Goal: Information Seeking & Learning: Find specific fact

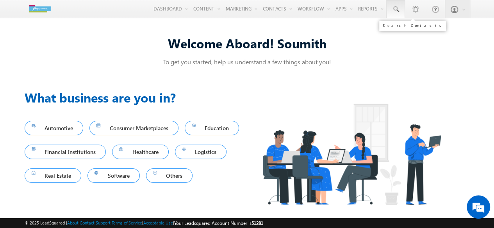
click at [399, 9] on span at bounding box center [396, 9] width 8 height 8
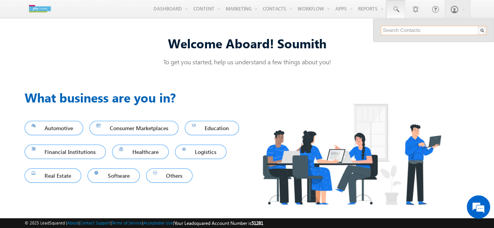
paste input "8446221106"
type input "8446221106"
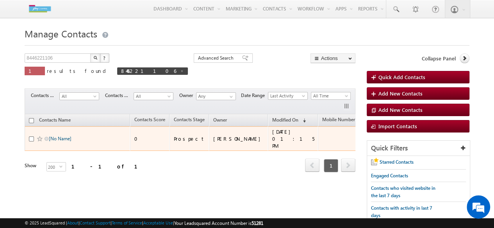
click at [61, 136] on link "[No Name]" at bounding box center [60, 139] width 23 height 6
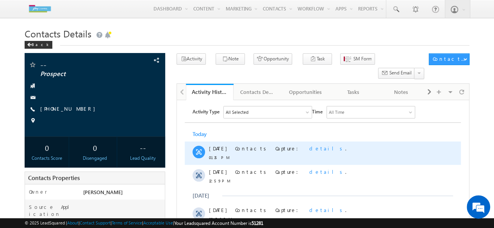
click at [309, 149] on span "details" at bounding box center [327, 148] width 36 height 7
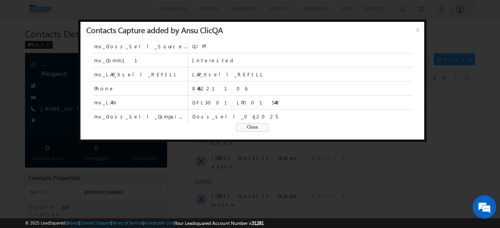
click at [253, 121] on span "Cross_sell_04_2025" at bounding box center [302, 117] width 220 height 14
click at [255, 125] on span "Close" at bounding box center [252, 127] width 32 height 9
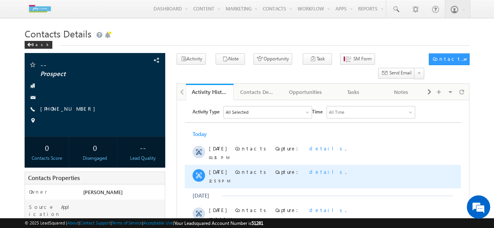
click at [309, 171] on span "details" at bounding box center [327, 172] width 36 height 7
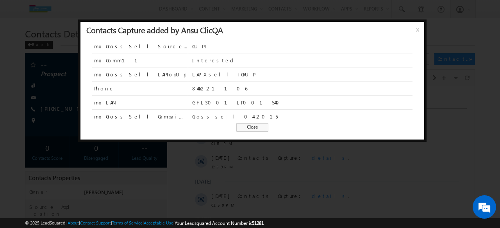
click at [249, 130] on span "Close" at bounding box center [252, 127] width 32 height 9
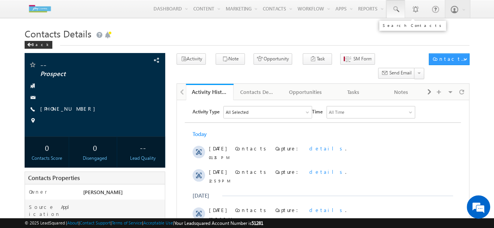
click at [394, 2] on link at bounding box center [395, 9] width 19 height 18
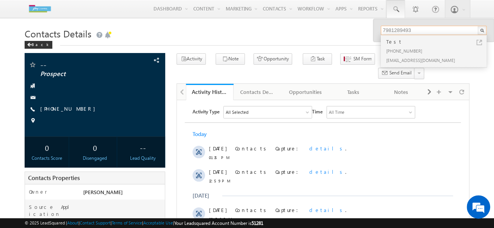
type input "7981289493"
click at [398, 45] on div "Test" at bounding box center [437, 41] width 105 height 9
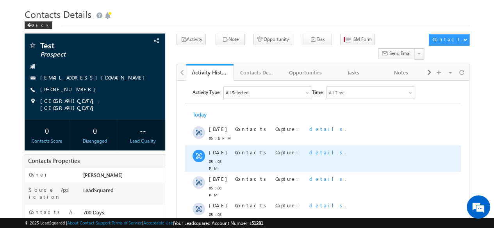
scroll to position [23, 0]
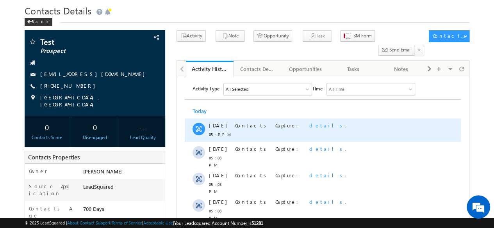
click at [309, 126] on span "details" at bounding box center [327, 125] width 36 height 7
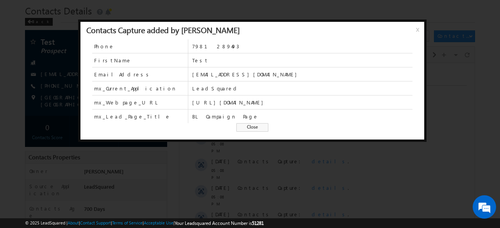
click at [257, 127] on span "Close" at bounding box center [252, 127] width 32 height 9
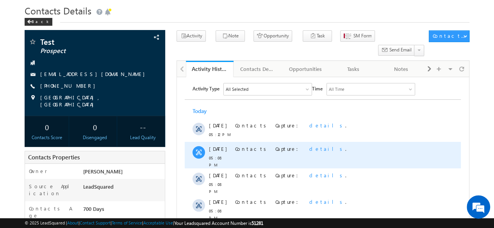
click at [309, 152] on span "details" at bounding box center [327, 149] width 36 height 7
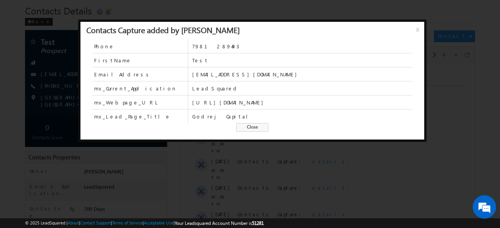
click at [251, 130] on span "Close" at bounding box center [252, 127] width 32 height 9
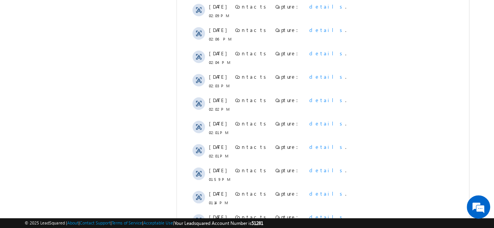
scroll to position [1265, 0]
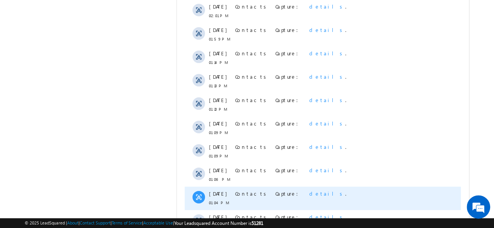
click at [309, 191] on span "details" at bounding box center [327, 194] width 36 height 7
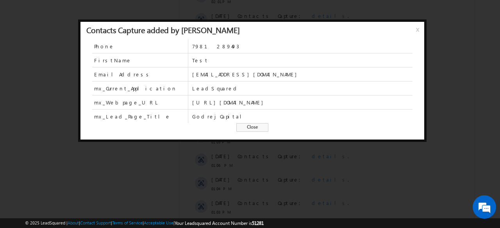
click at [250, 128] on span "Close" at bounding box center [252, 127] width 32 height 9
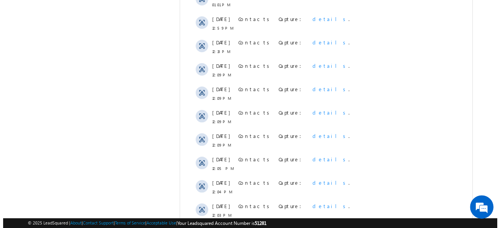
scroll to position [1557, 0]
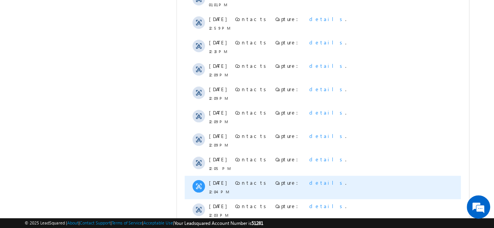
click at [281, 176] on div "Contacts Capture: details ." at bounding box center [302, 187] width 134 height 23
click at [309, 180] on span "details" at bounding box center [327, 183] width 36 height 7
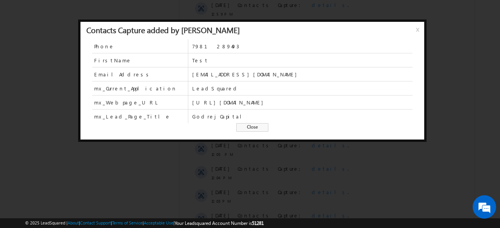
click at [242, 124] on span "Close" at bounding box center [252, 127] width 32 height 9
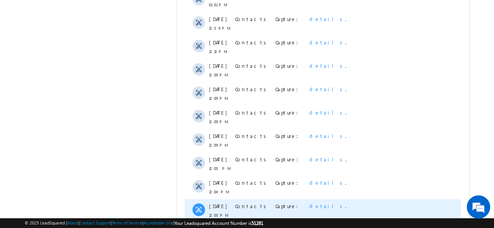
click at [283, 200] on div "Contacts Capture: details ." at bounding box center [302, 211] width 134 height 23
click at [309, 203] on span "details" at bounding box center [327, 206] width 36 height 7
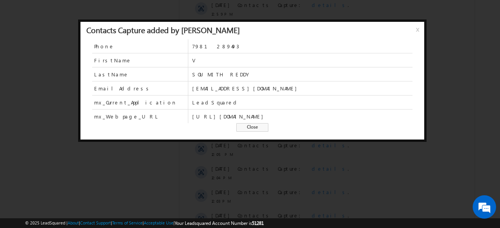
click at [255, 129] on span "Close" at bounding box center [252, 127] width 32 height 9
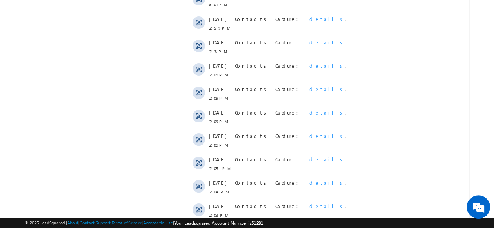
click at [309, 226] on span "details" at bounding box center [327, 229] width 36 height 7
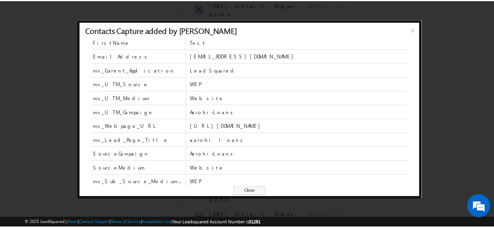
scroll to position [0, 0]
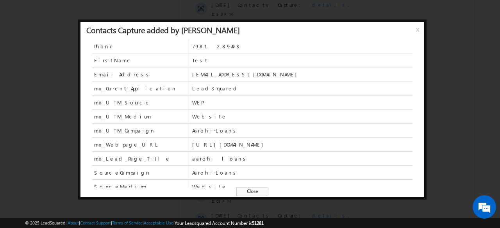
click at [251, 190] on span "Close" at bounding box center [252, 192] width 32 height 9
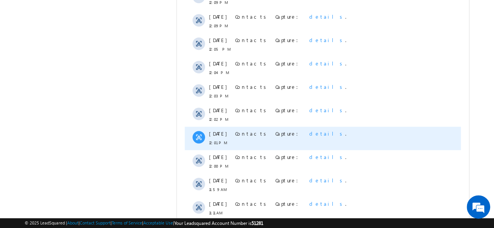
scroll to position [1690, 0]
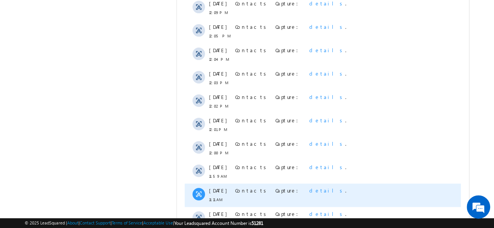
click at [309, 187] on span "details" at bounding box center [327, 190] width 36 height 7
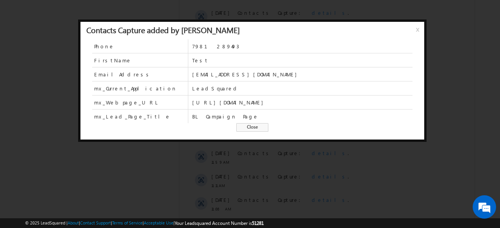
click at [259, 127] on span "Close" at bounding box center [252, 127] width 32 height 9
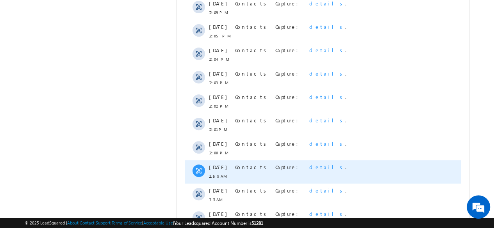
click at [309, 164] on span "details" at bounding box center [327, 167] width 36 height 7
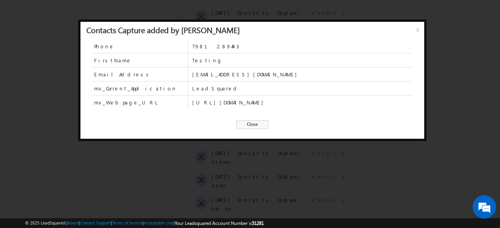
click at [256, 128] on span "Close" at bounding box center [252, 125] width 32 height 9
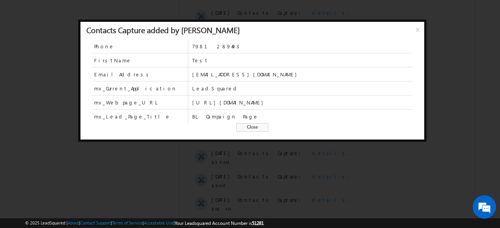
click at [255, 130] on span "Close" at bounding box center [252, 127] width 32 height 9
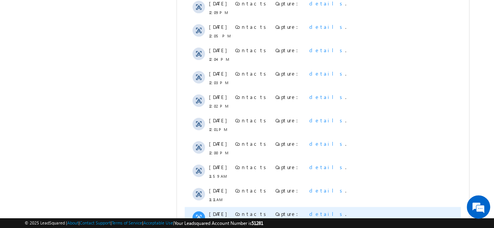
click at [309, 210] on span "details" at bounding box center [327, 213] width 36 height 7
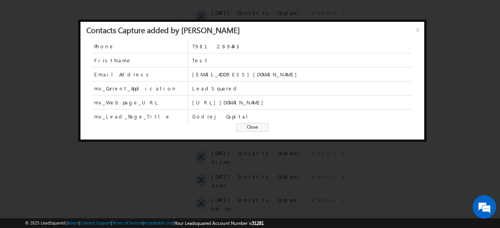
click at [249, 126] on span "Close" at bounding box center [252, 127] width 32 height 9
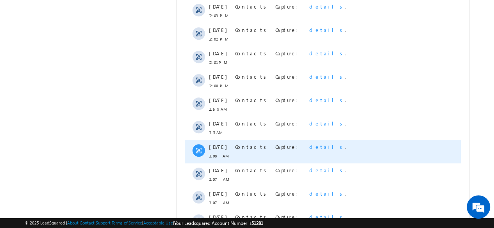
scroll to position [1758, 0]
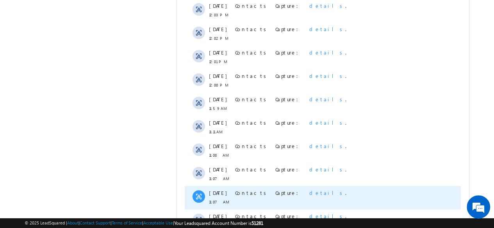
click at [309, 189] on span "details" at bounding box center [327, 192] width 36 height 7
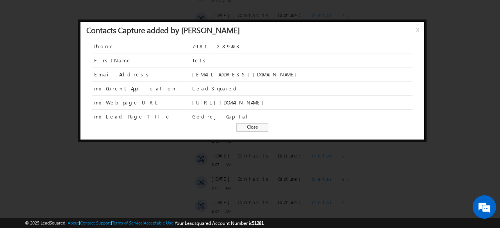
click at [259, 128] on span "Close" at bounding box center [252, 127] width 32 height 9
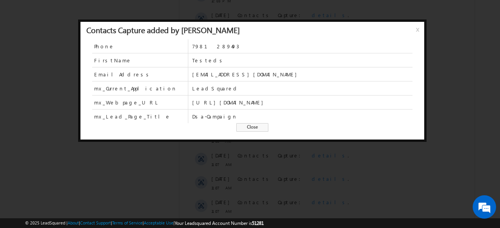
click at [257, 130] on span "Close" at bounding box center [252, 127] width 32 height 9
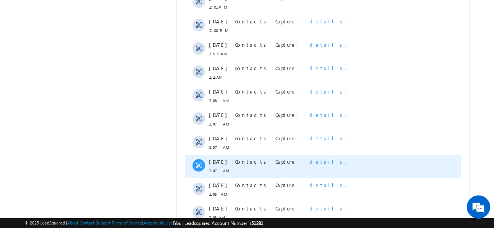
scroll to position [1825, 0]
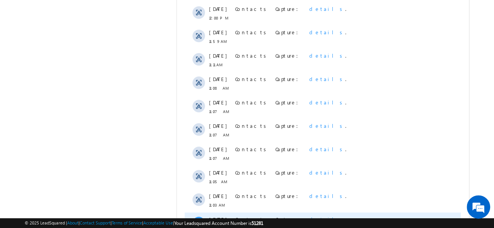
click at [309, 216] on span "details" at bounding box center [327, 219] width 36 height 7
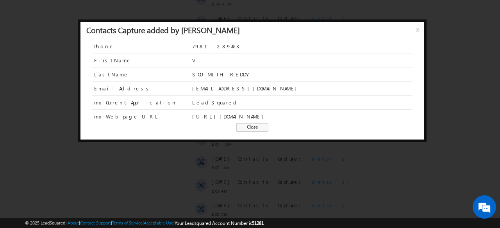
click at [260, 128] on span "Close" at bounding box center [252, 127] width 32 height 9
